Goal: Check status: Check status

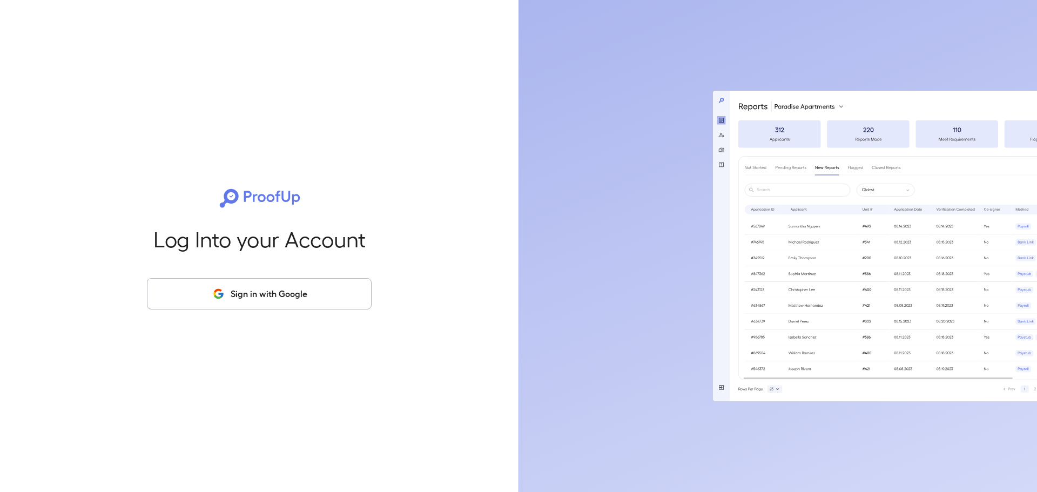
click at [276, 295] on button "Sign in with Google" at bounding box center [259, 293] width 225 height 31
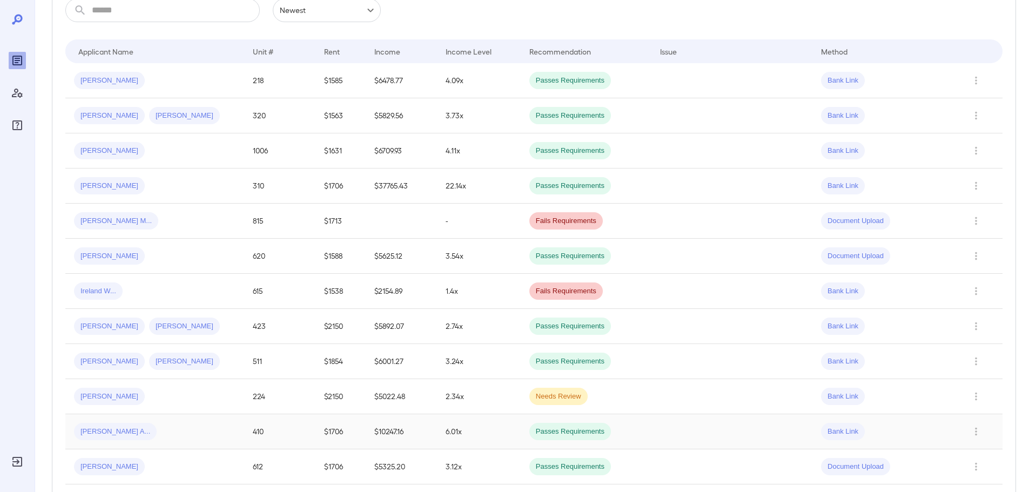
scroll to position [216, 0]
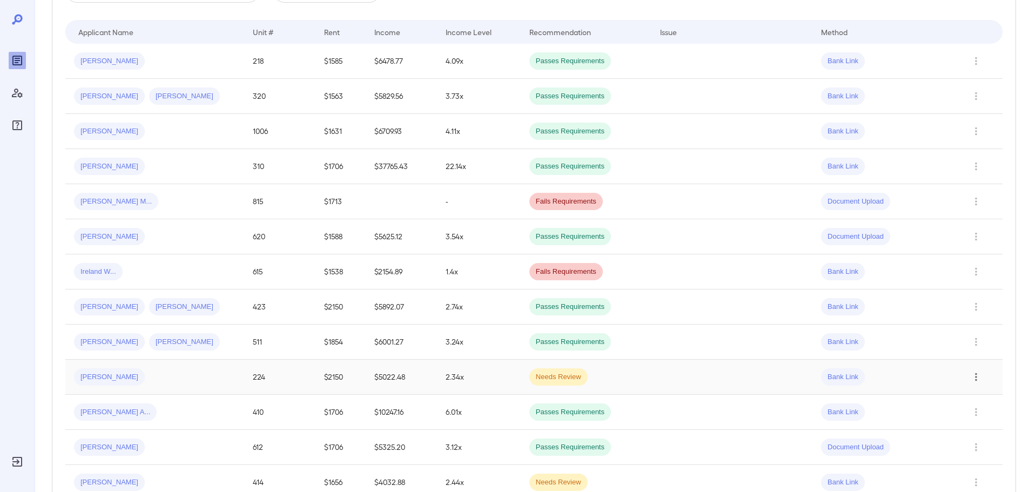
click at [974, 377] on icon "Row Actions" at bounding box center [976, 376] width 12 height 13
click at [973, 403] on li "View Application" at bounding box center [985, 398] width 85 height 17
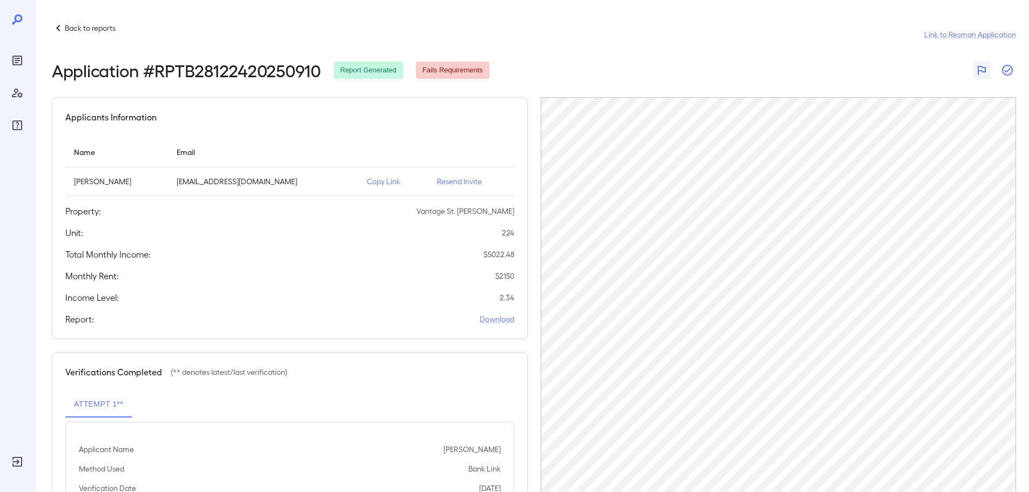
click at [1007, 70] on icon "button" at bounding box center [1007, 70] width 13 height 13
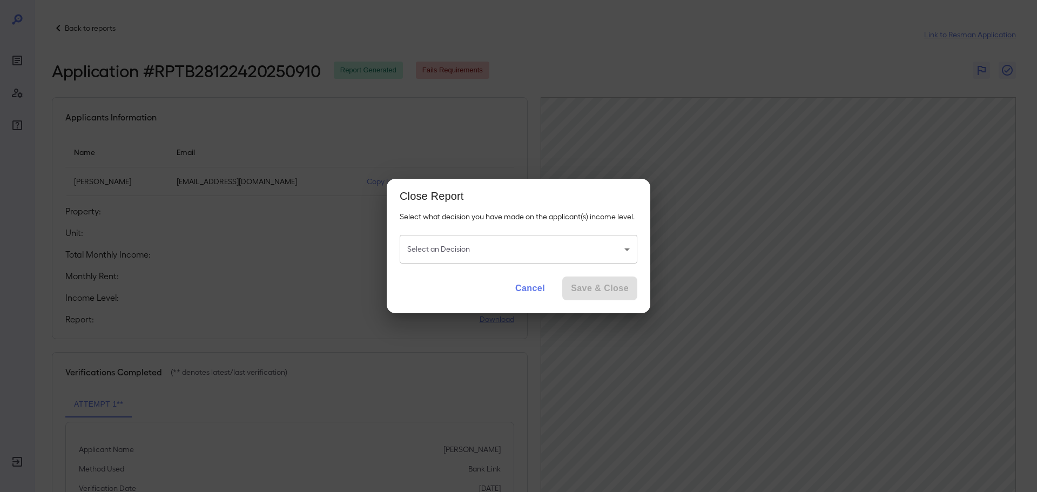
click at [528, 251] on body "Back to reports Link to Resman Application Application # RPTB28122420250910 Rep…" at bounding box center [518, 246] width 1037 height 492
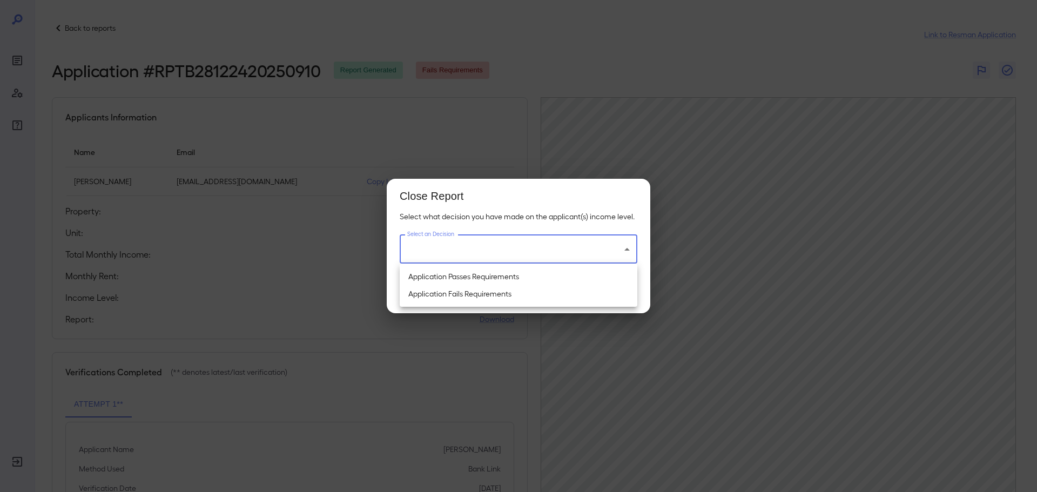
click at [481, 276] on li "Application Passes Requirements" at bounding box center [519, 276] width 238 height 17
type input "**********"
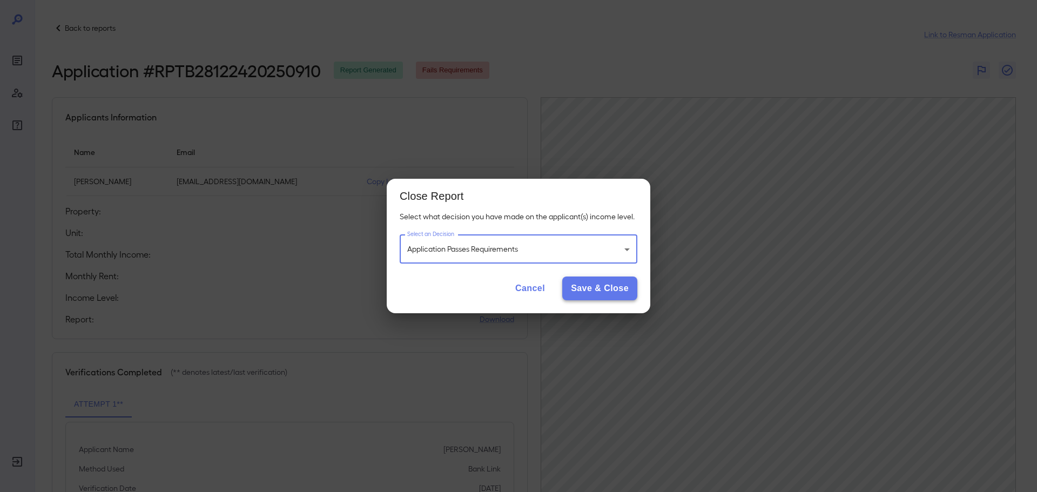
click at [591, 290] on button "Save & Close" at bounding box center [599, 288] width 75 height 24
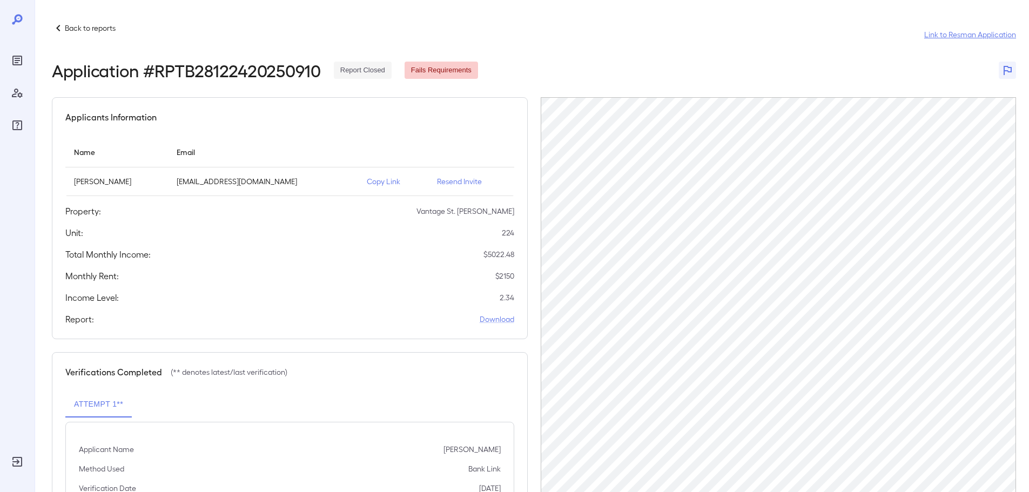
click at [936, 32] on link "Link to Resman Application" at bounding box center [970, 34] width 92 height 11
